Goal: Find specific page/section: Find specific page/section

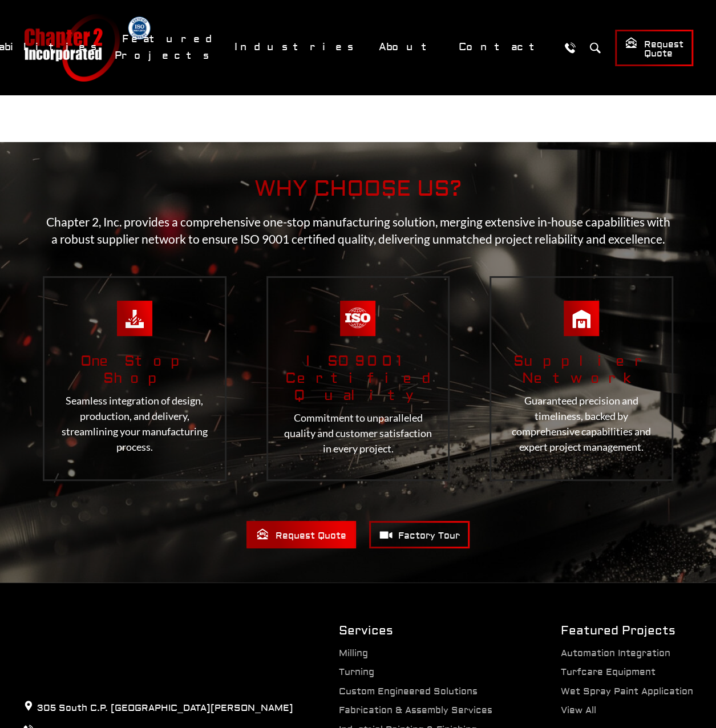
scroll to position [2165, 0]
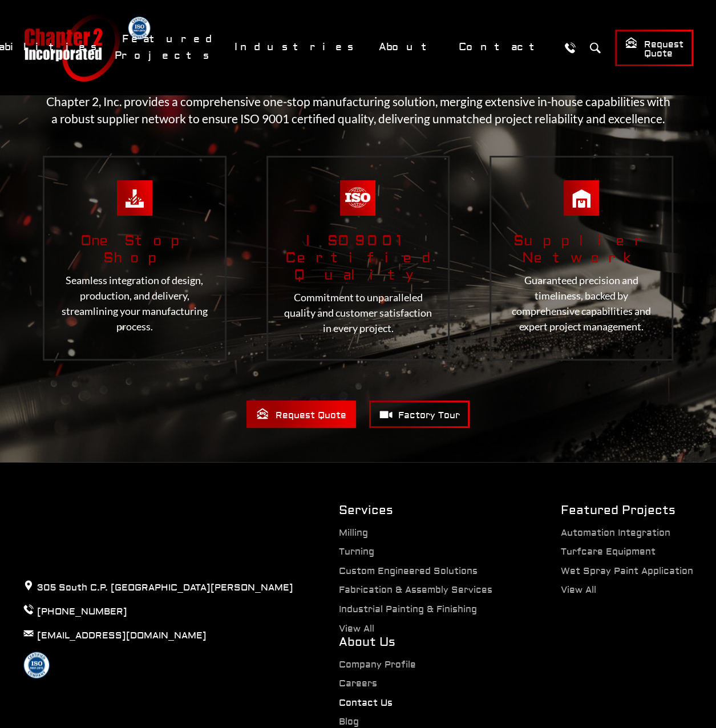
click at [393, 697] on link "Contact Us" at bounding box center [366, 702] width 54 height 11
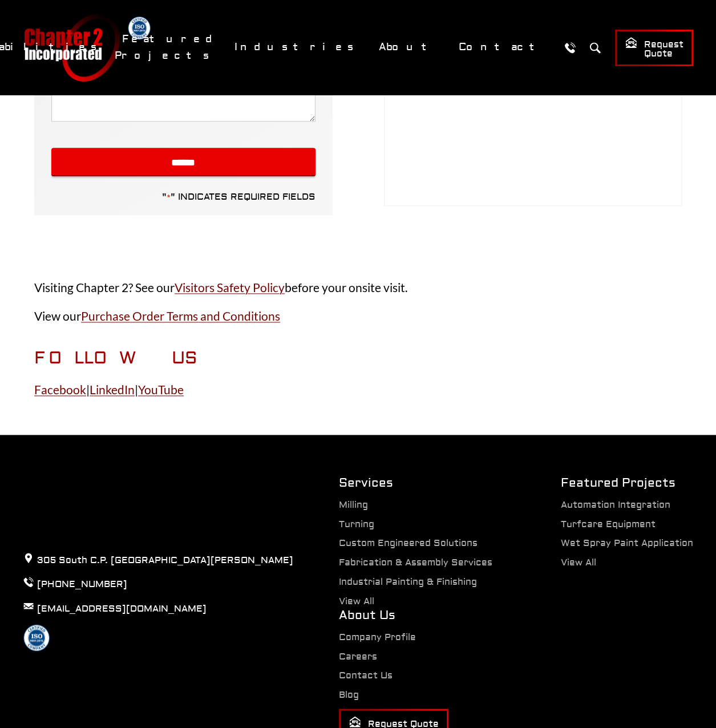
scroll to position [514, 0]
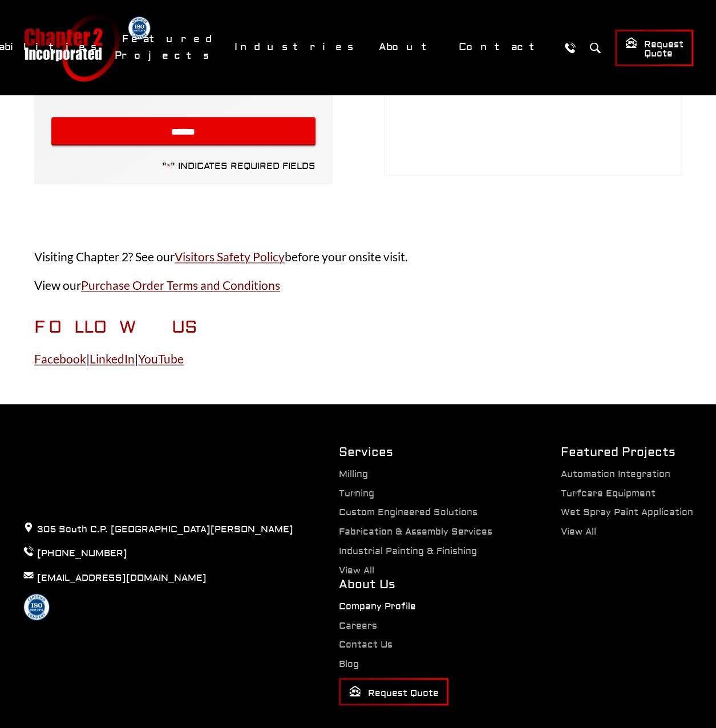
click at [416, 600] on link "Company Profile" at bounding box center [377, 605] width 77 height 11
